Goal: Task Accomplishment & Management: Complete application form

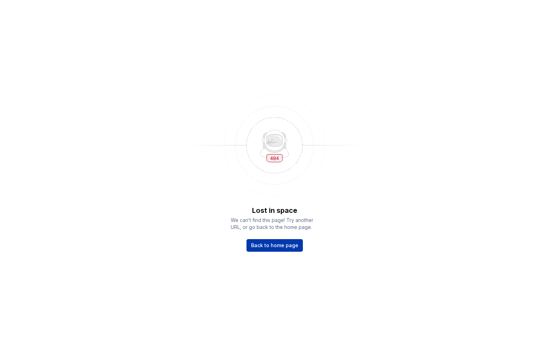
click at [282, 246] on span "Back to home page" at bounding box center [274, 245] width 47 height 7
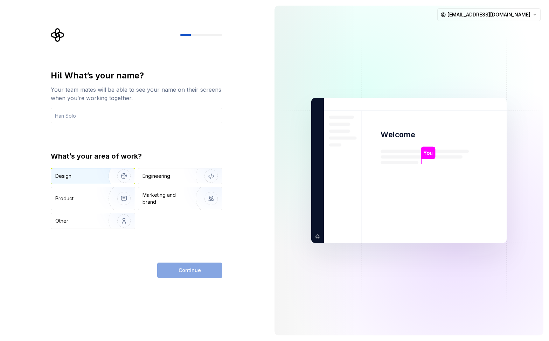
click at [83, 176] on div "Design" at bounding box center [77, 175] width 44 height 7
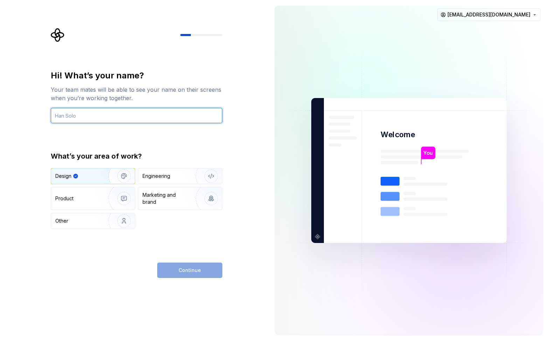
click at [89, 116] on input "text" at bounding box center [136, 115] width 171 height 15
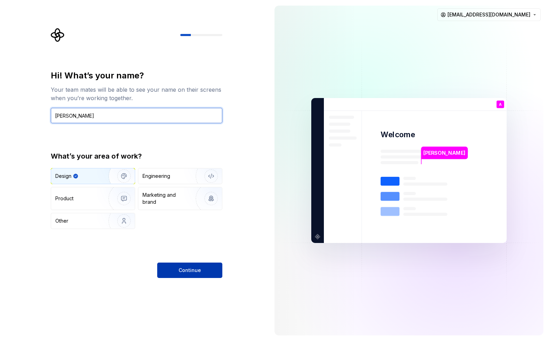
type input "Andrew"
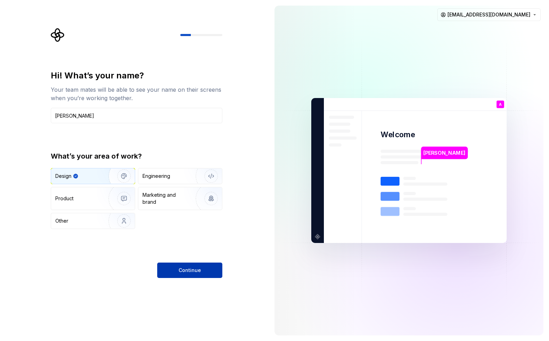
click at [178, 271] on button "Continue" at bounding box center [189, 269] width 65 height 15
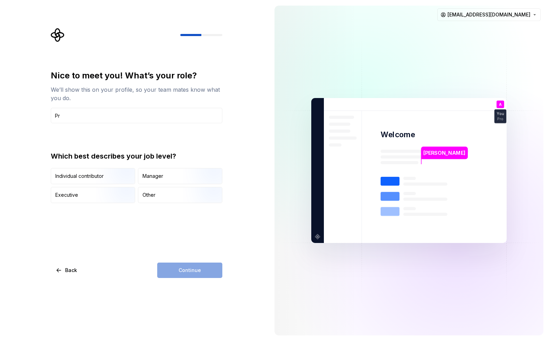
type input "P"
type input "Lead Product Designer"
click at [121, 176] on img "button" at bounding box center [118, 184] width 45 height 47
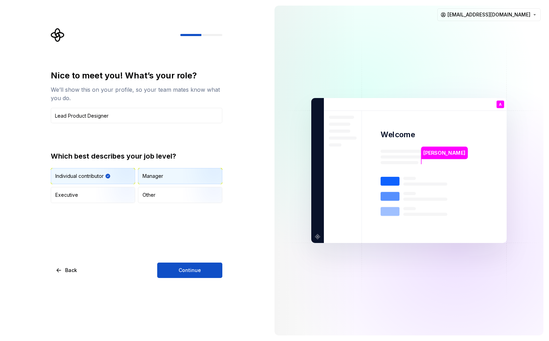
click at [155, 178] on div "Manager" at bounding box center [152, 175] width 21 height 7
click at [193, 267] on span "Continue" at bounding box center [189, 270] width 22 height 7
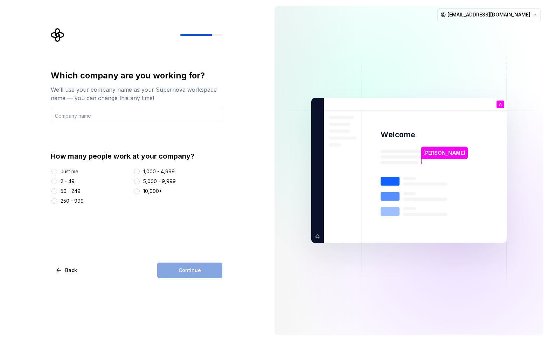
click at [152, 190] on div "10,000+" at bounding box center [152, 191] width 19 height 7
click at [140, 190] on button "10,000+" at bounding box center [137, 191] width 6 height 6
click at [183, 269] on div "Continue" at bounding box center [189, 269] width 65 height 15
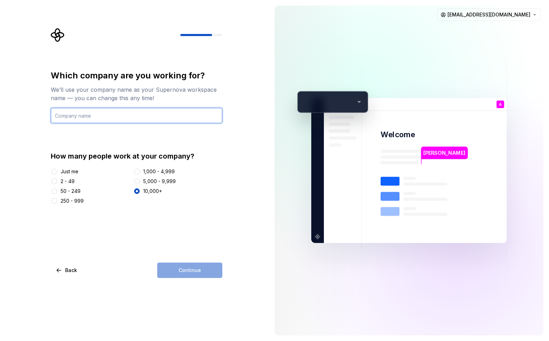
click at [111, 120] on input "text" at bounding box center [136, 115] width 171 height 15
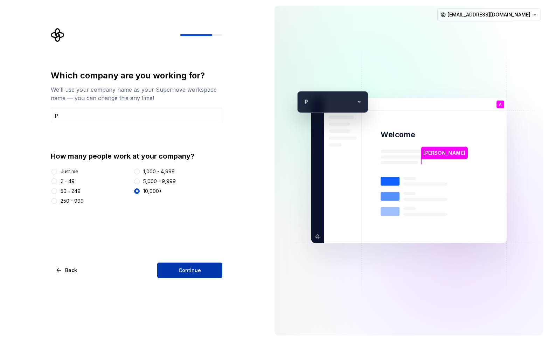
click at [197, 271] on span "Continue" at bounding box center [189, 270] width 22 height 7
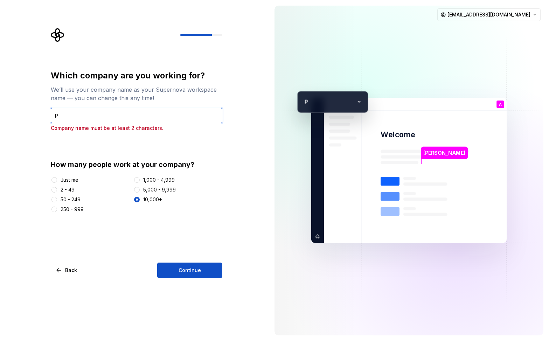
click at [113, 120] on input "P" at bounding box center [136, 115] width 171 height 15
type input "PSKY"
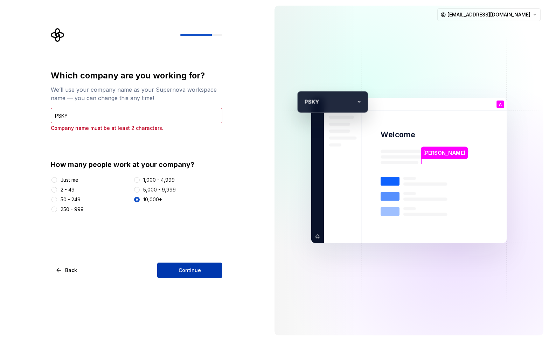
click at [204, 267] on button "Continue" at bounding box center [189, 269] width 65 height 15
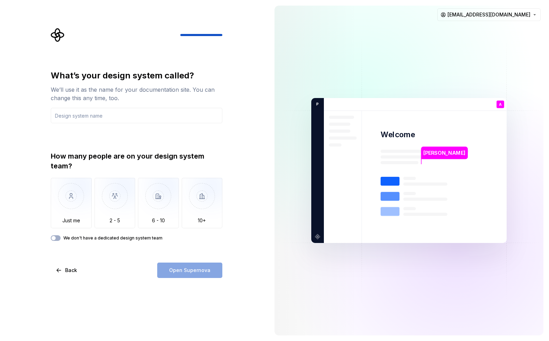
click at [100, 240] on label "We don't have a dedicated design system team" at bounding box center [112, 238] width 99 height 6
click at [61, 240] on button "We don't have a dedicated design system team" at bounding box center [56, 238] width 10 height 6
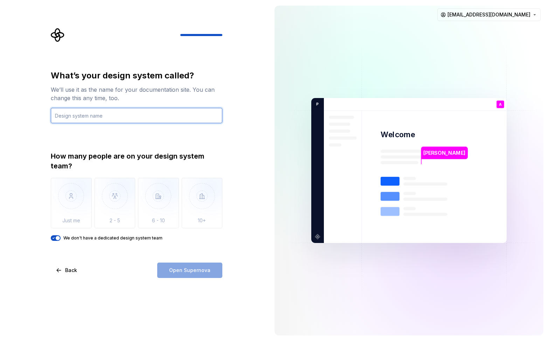
click at [108, 114] on input "text" at bounding box center [136, 115] width 171 height 15
type input "Carabiner"
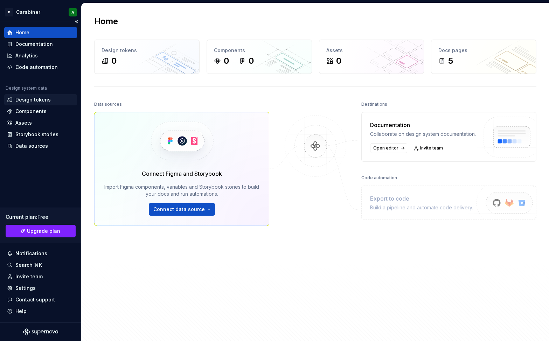
click at [42, 99] on div "Design tokens" at bounding box center [32, 99] width 35 height 7
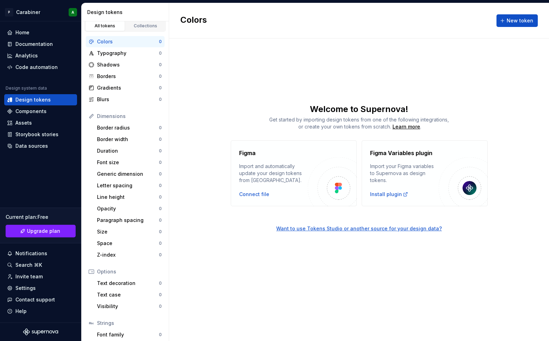
scroll to position [42, 0]
